Goal: Information Seeking & Learning: Learn about a topic

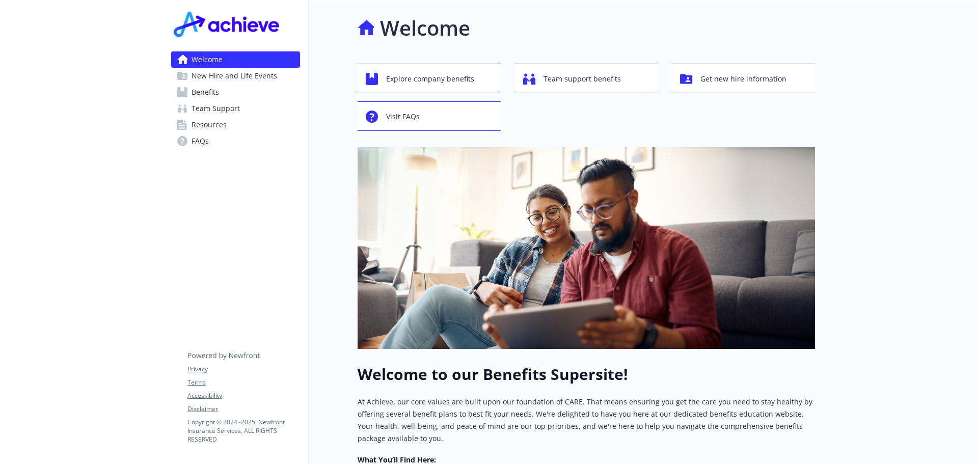
click at [251, 98] on link "Benefits" at bounding box center [235, 92] width 129 height 16
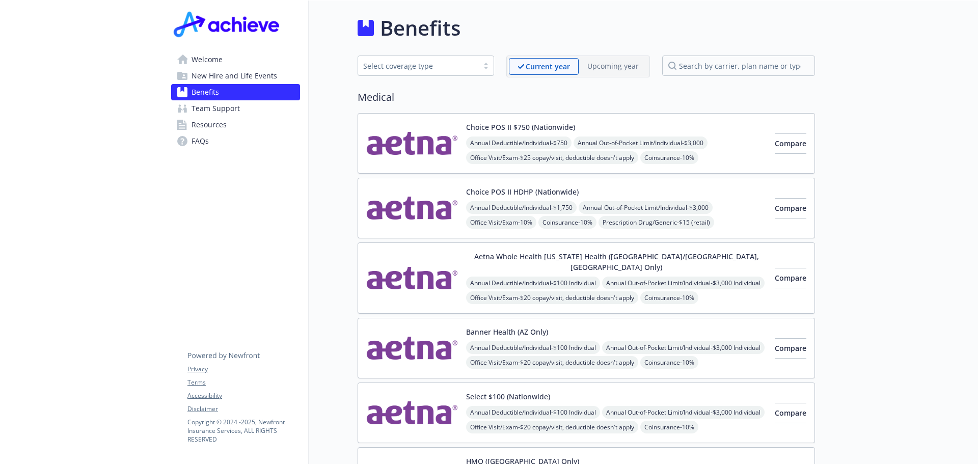
click at [218, 78] on span "New Hire and Life Events" at bounding box center [235, 76] width 86 height 16
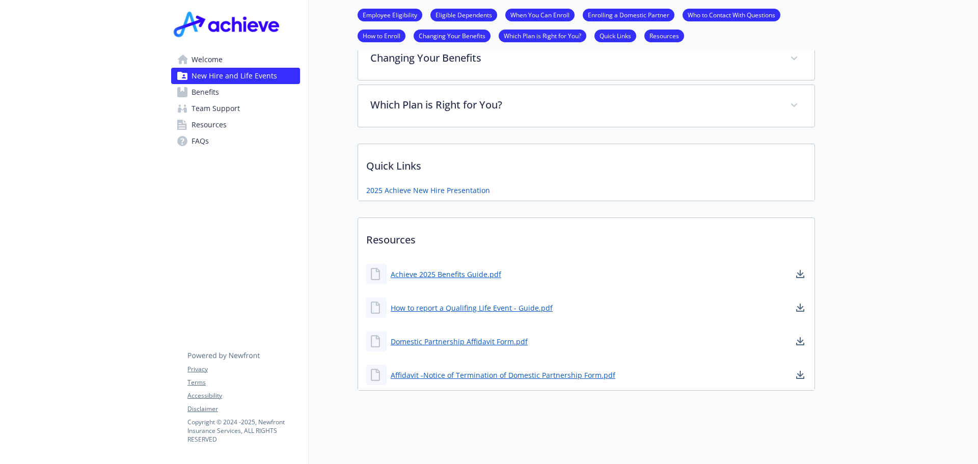
scroll to position [630, 0]
click at [437, 268] on link "Achieve 2025 Benefits Guide.pdf" at bounding box center [447, 274] width 113 height 13
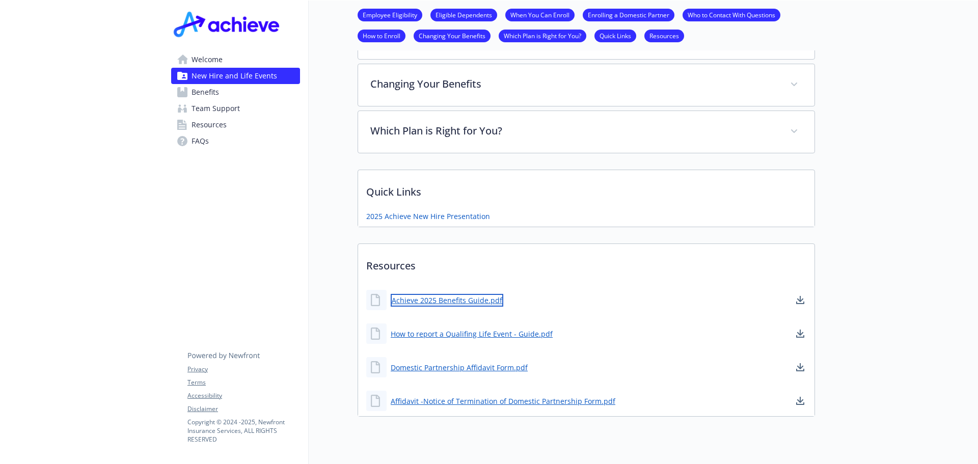
scroll to position [528, 0]
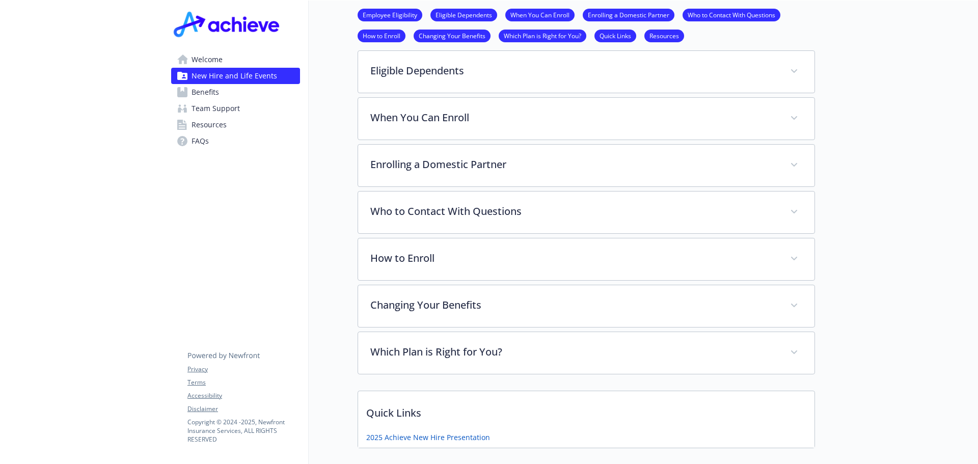
click at [213, 129] on span "Resources" at bounding box center [209, 125] width 35 height 16
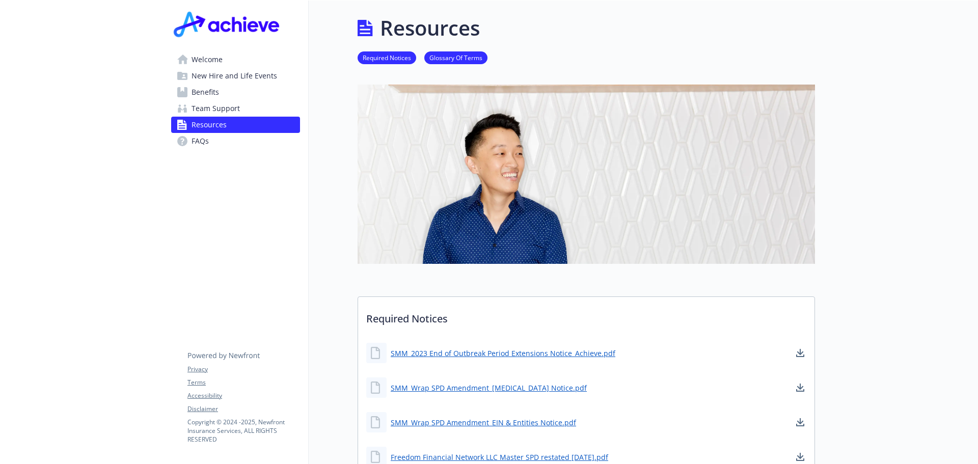
click at [196, 139] on span "FAQs" at bounding box center [200, 141] width 17 height 16
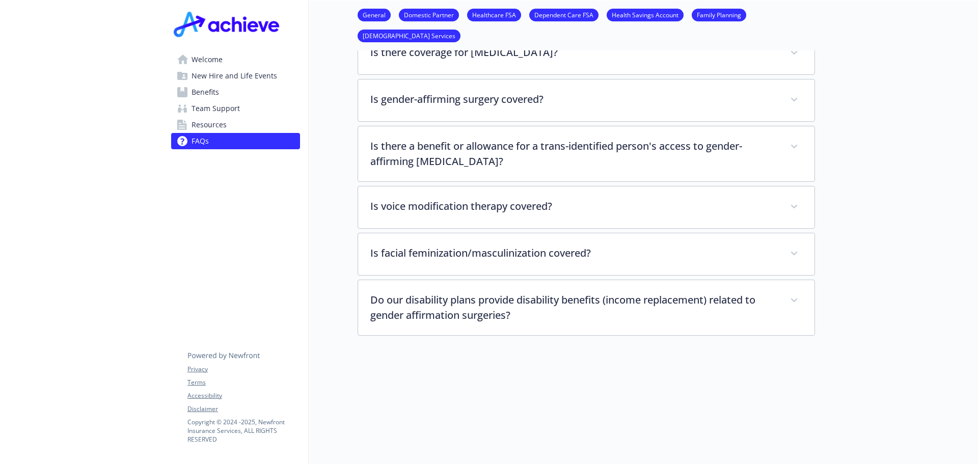
scroll to position [2355, 0]
